Goal: Task Accomplishment & Management: Complete application form

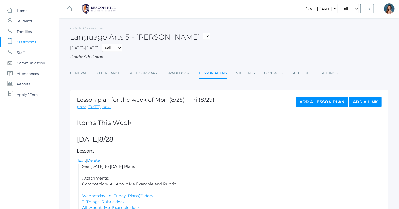
click at [27, 43] on span "Classrooms" at bounding box center [26, 42] width 19 height 11
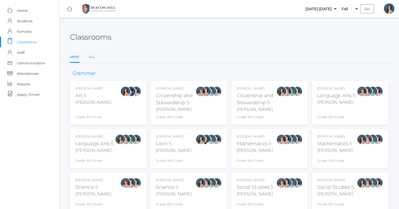
click at [106, 145] on div "Language Arts 5" at bounding box center [94, 143] width 38 height 7
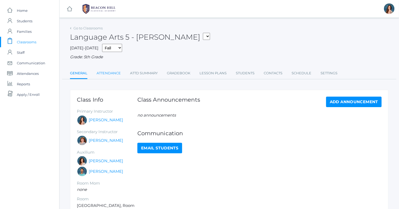
click at [106, 71] on link "Attendance" at bounding box center [109, 73] width 24 height 11
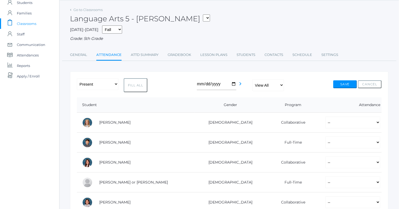
scroll to position [25, 0]
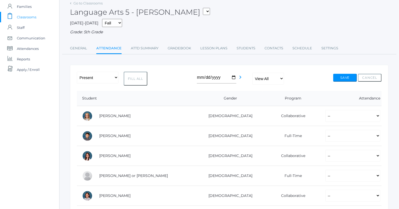
click at [131, 78] on button "Fill All" at bounding box center [136, 79] width 24 height 14
select select "P"
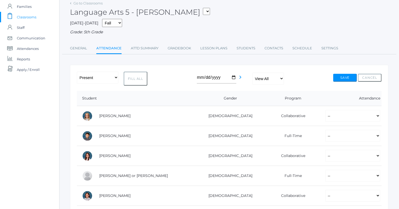
select select "P"
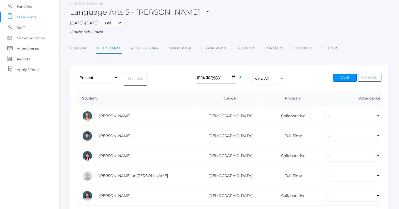
select select "P"
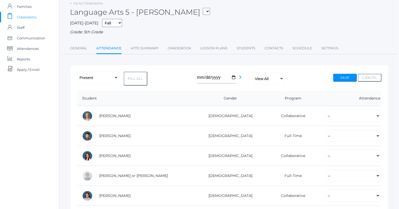
select select "P"
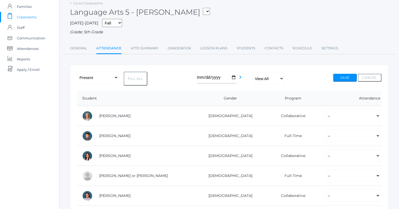
select select "P"
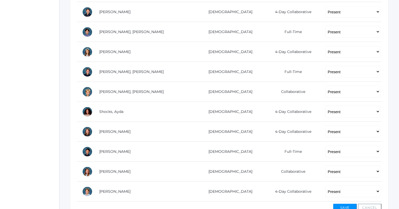
scroll to position [360, 0]
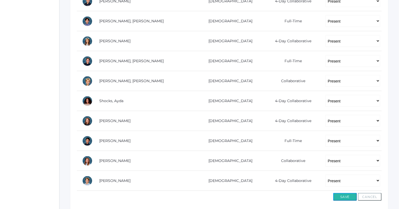
click at [339, 193] on button "Save" at bounding box center [345, 197] width 24 height 8
